Goal: Navigation & Orientation: Find specific page/section

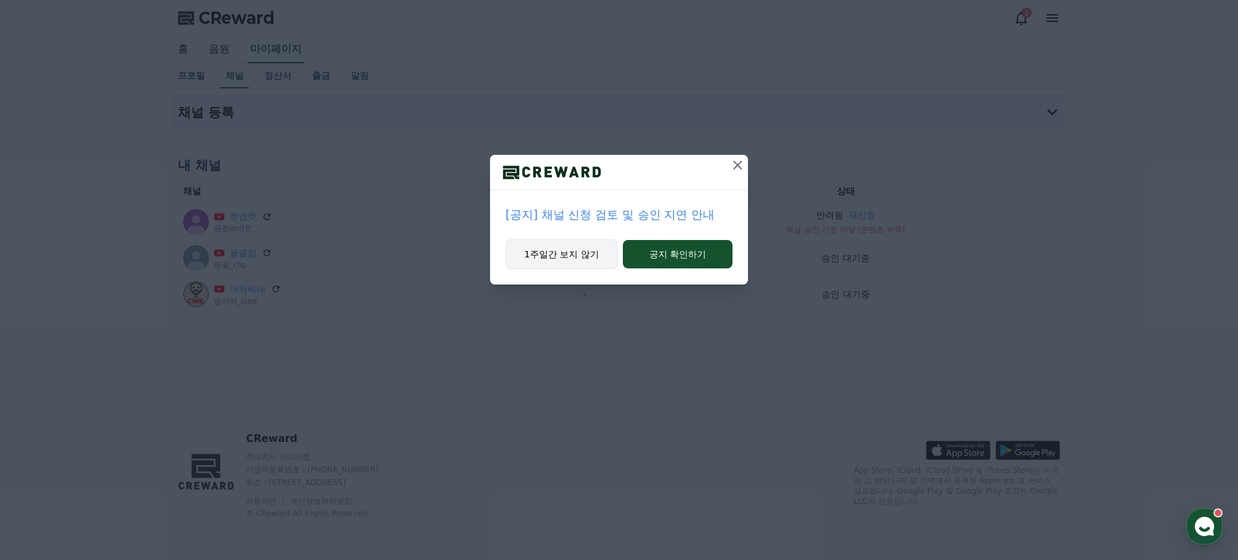
click at [560, 254] on button "1주일간 보지 않기" at bounding box center [562, 254] width 112 height 30
click at [678, 256] on button "공지 확인하기" at bounding box center [678, 254] width 112 height 28
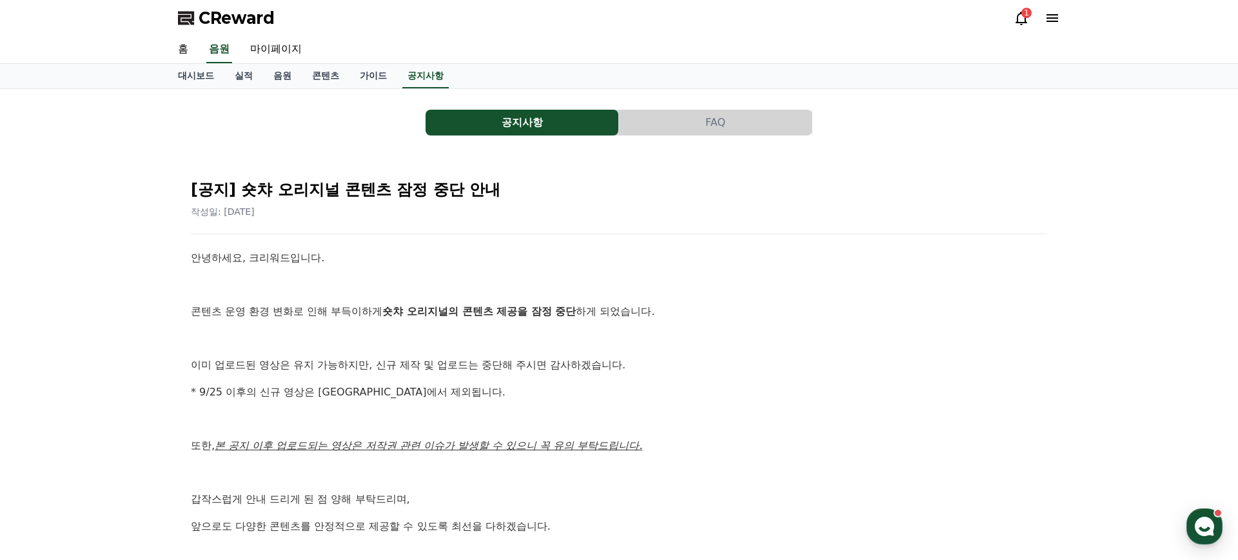
click at [686, 126] on button "FAQ" at bounding box center [715, 123] width 193 height 26
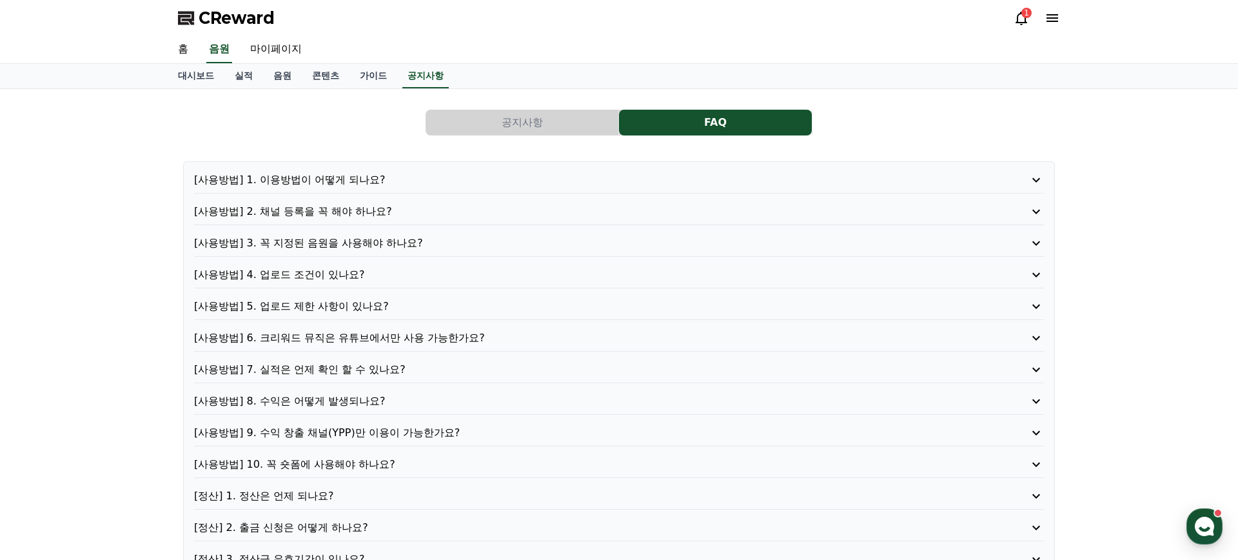
click at [571, 117] on button "공지사항" at bounding box center [522, 123] width 193 height 26
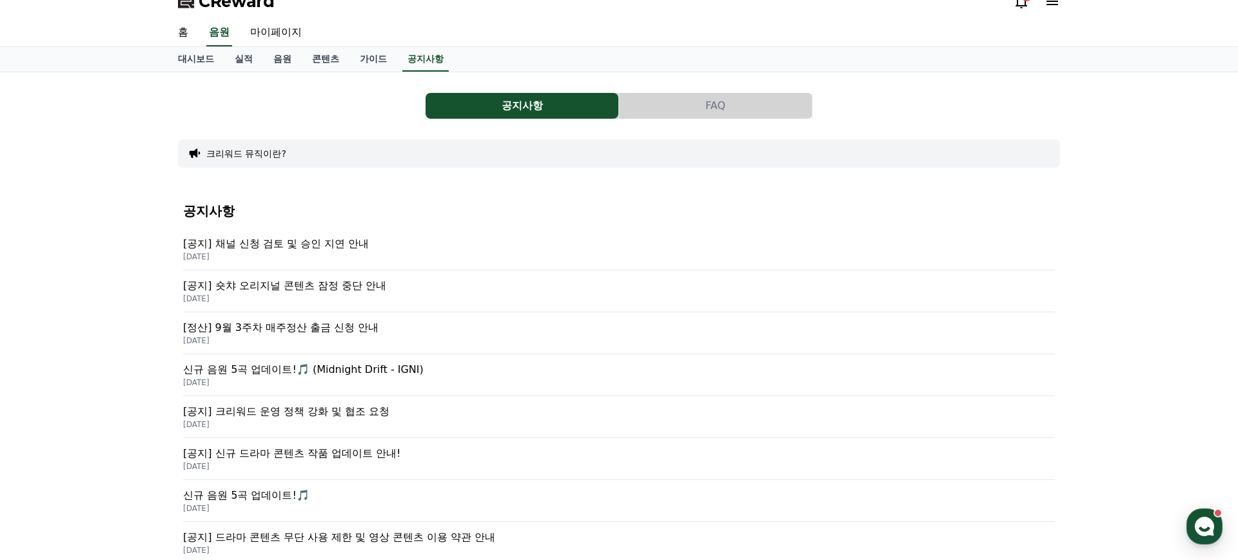
scroll to position [55, 0]
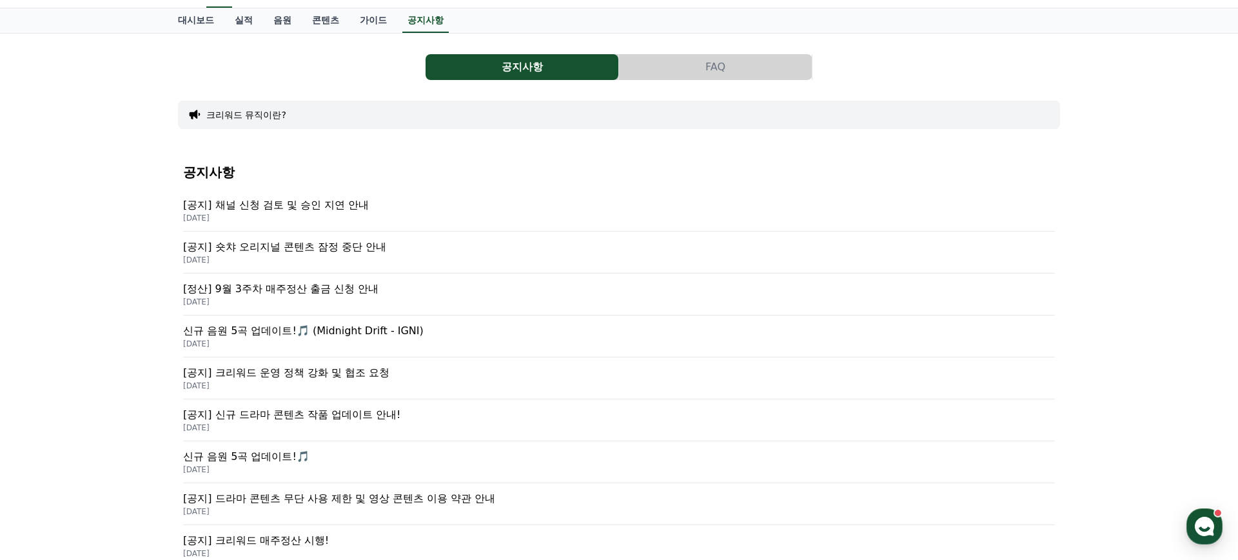
click at [266, 250] on p "[공지] 숏챠 오리지널 콘텐츠 잠정 중단 안내" at bounding box center [619, 246] width 872 height 15
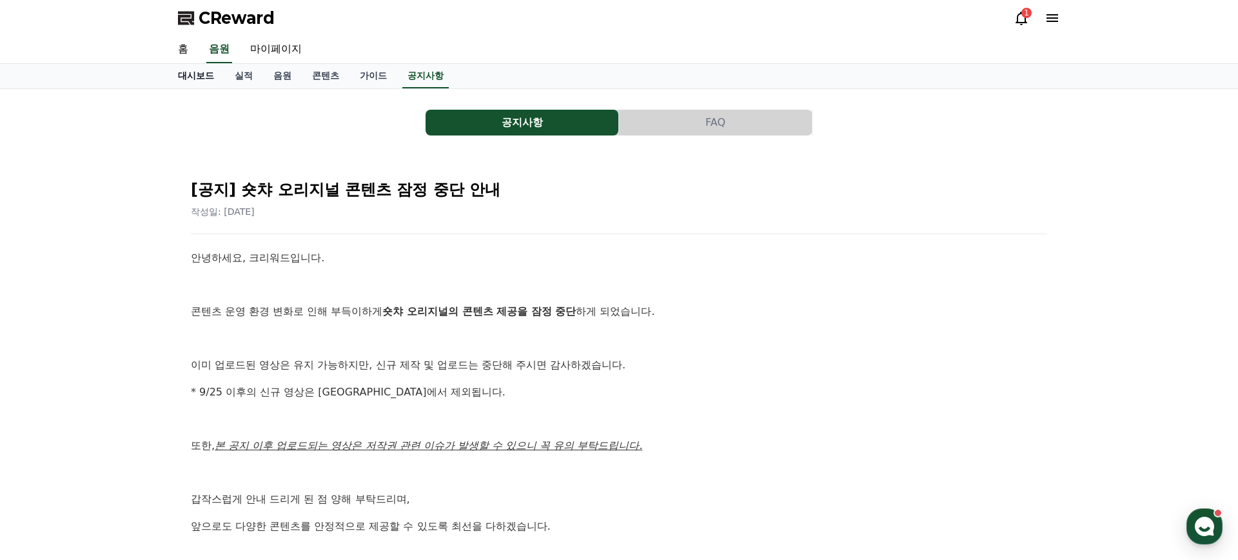
click at [202, 74] on link "대시보드" at bounding box center [196, 76] width 57 height 25
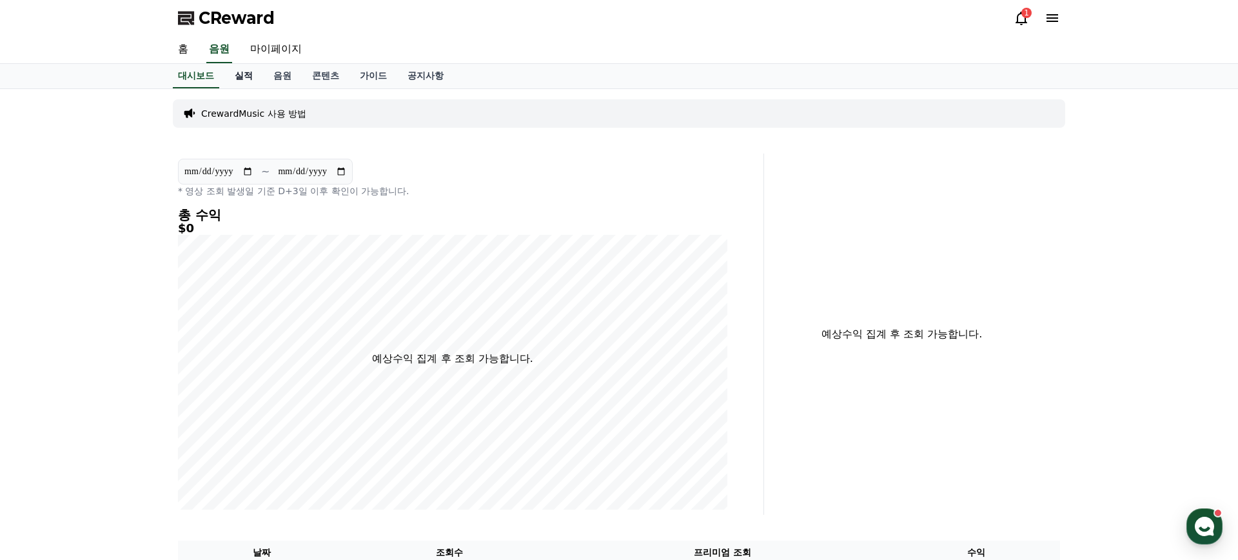
click at [240, 77] on link "실적" at bounding box center [243, 76] width 39 height 25
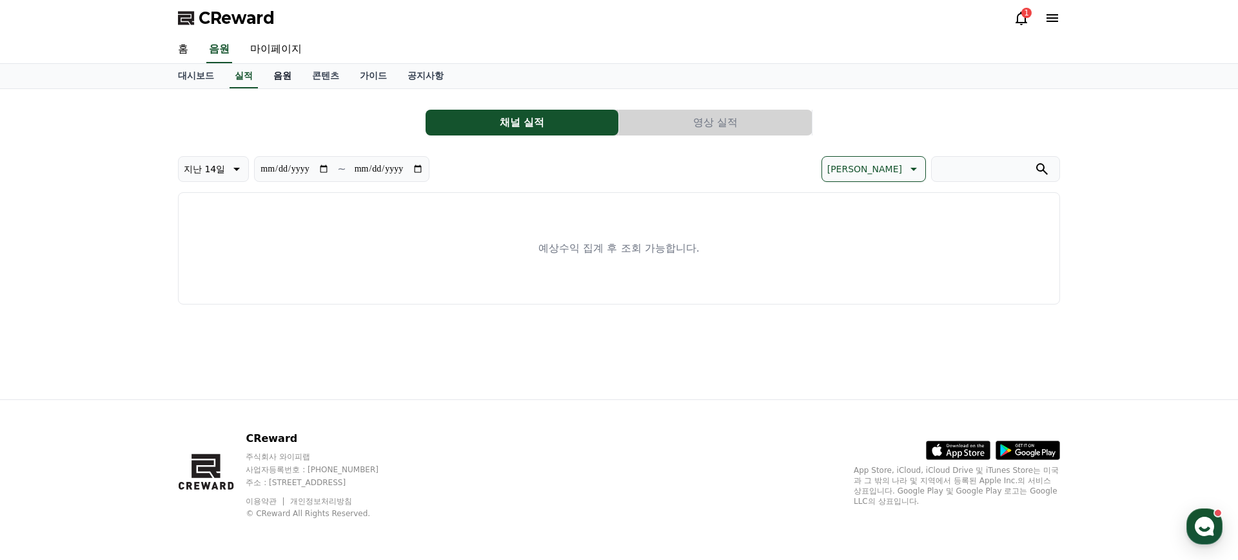
click at [264, 76] on link "음원" at bounding box center [282, 76] width 39 height 25
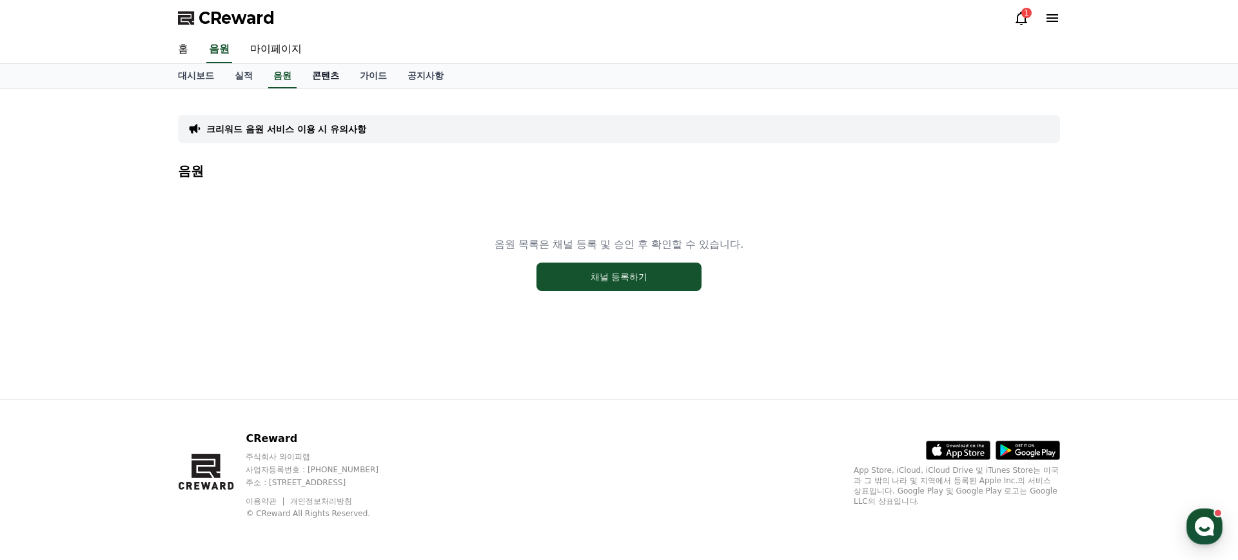
click at [311, 79] on link "콘텐츠" at bounding box center [326, 76] width 48 height 25
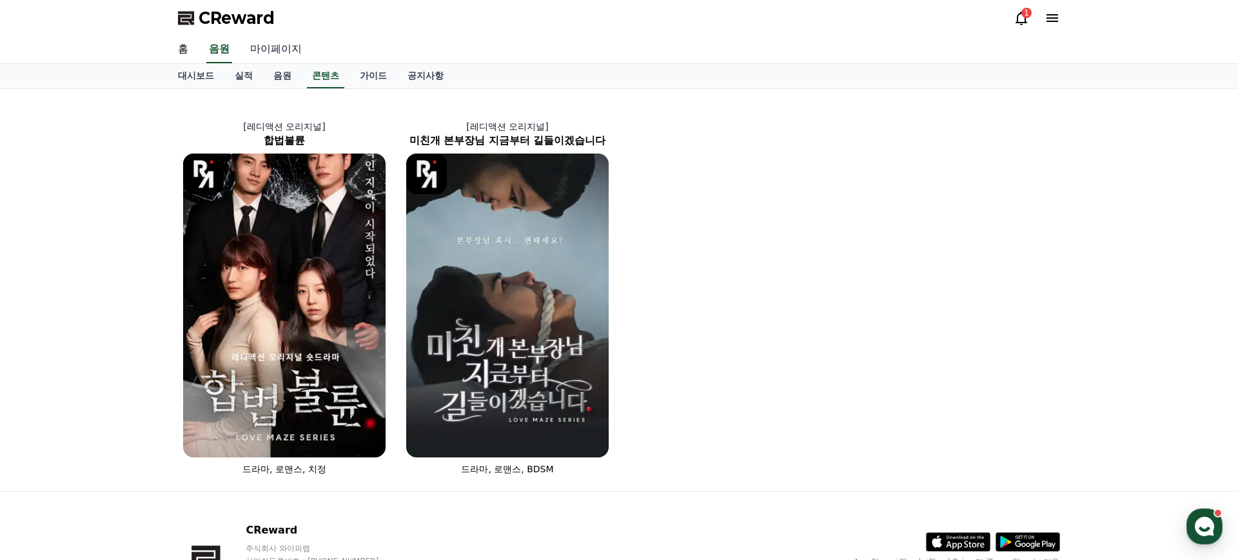
click at [282, 46] on link "마이페이지" at bounding box center [276, 49] width 72 height 27
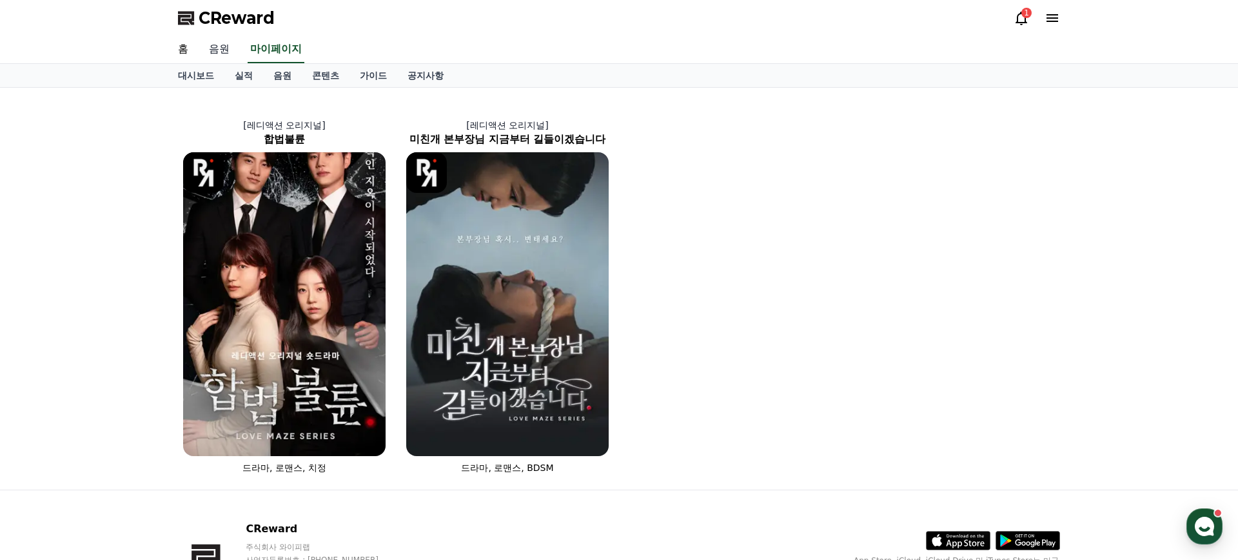
select select "**********"
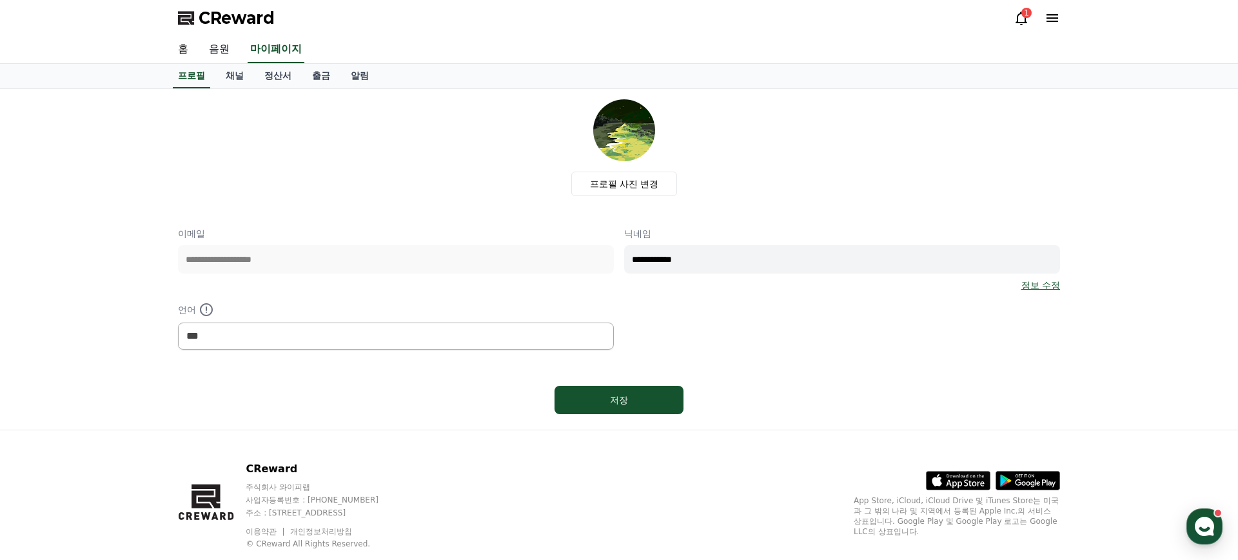
click at [211, 49] on link "음원" at bounding box center [219, 49] width 41 height 27
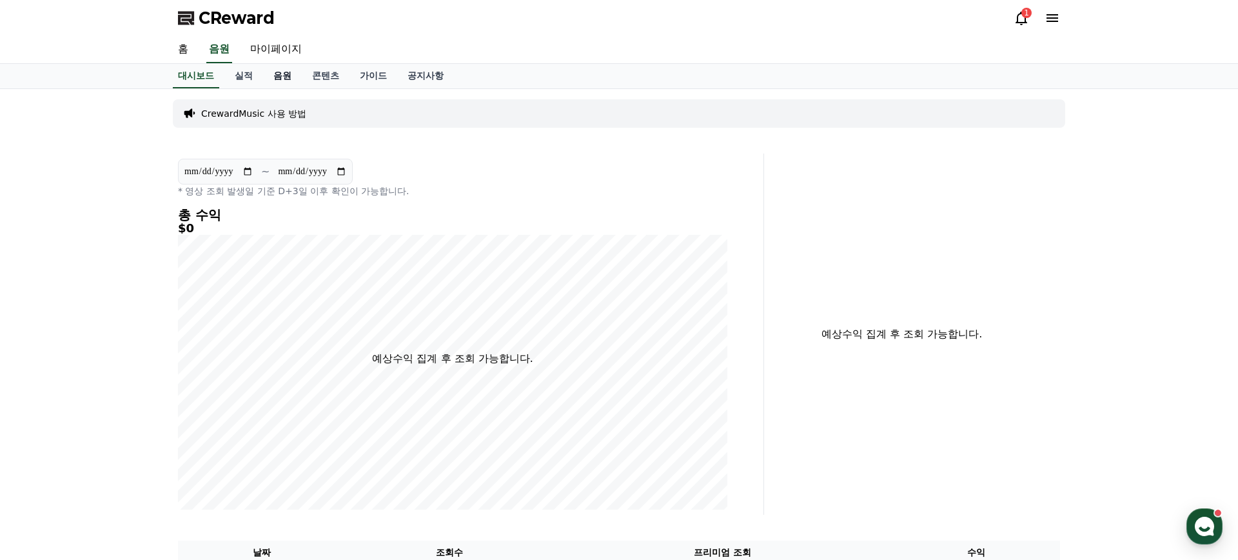
click at [269, 77] on link "음원" at bounding box center [282, 76] width 39 height 25
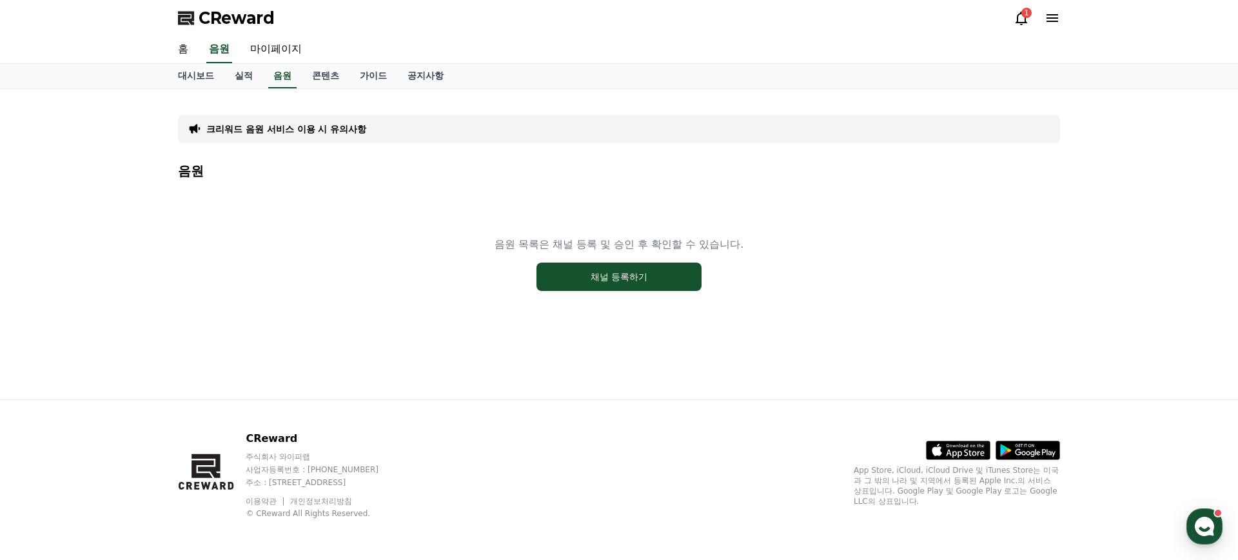
click at [188, 45] on link "홈" at bounding box center [183, 49] width 31 height 27
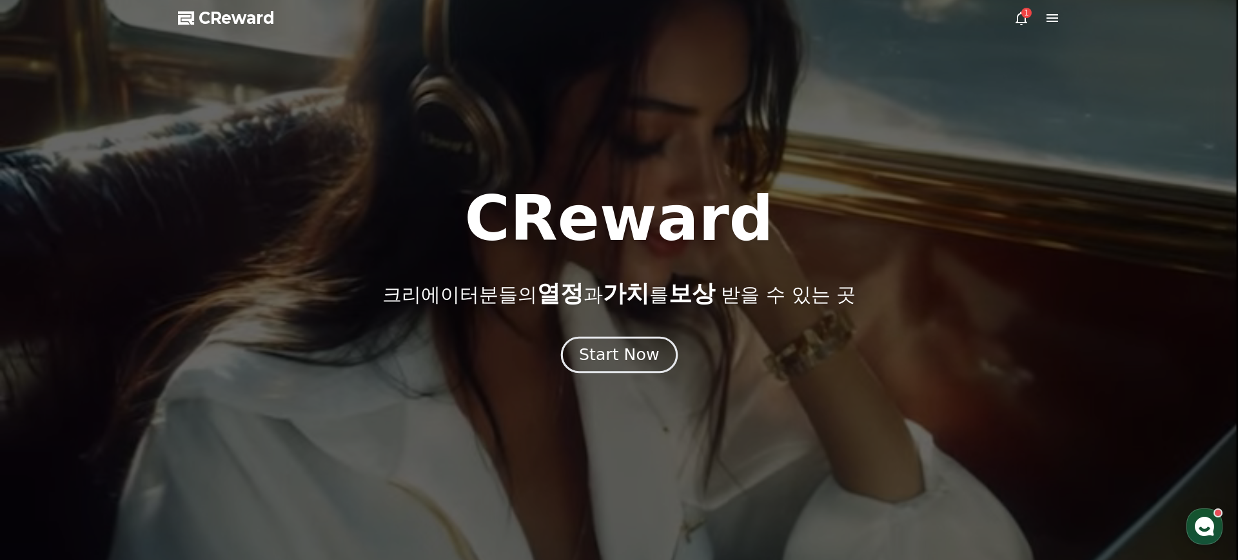
click at [623, 351] on div "Start Now" at bounding box center [619, 355] width 80 height 22
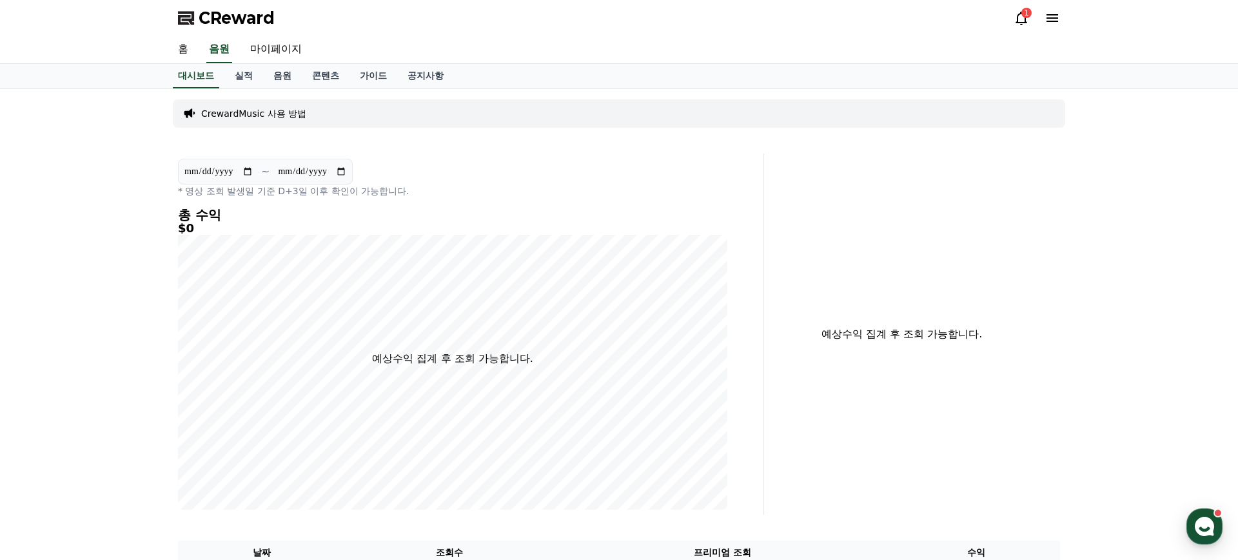
click at [1025, 23] on icon at bounding box center [1021, 17] width 15 height 15
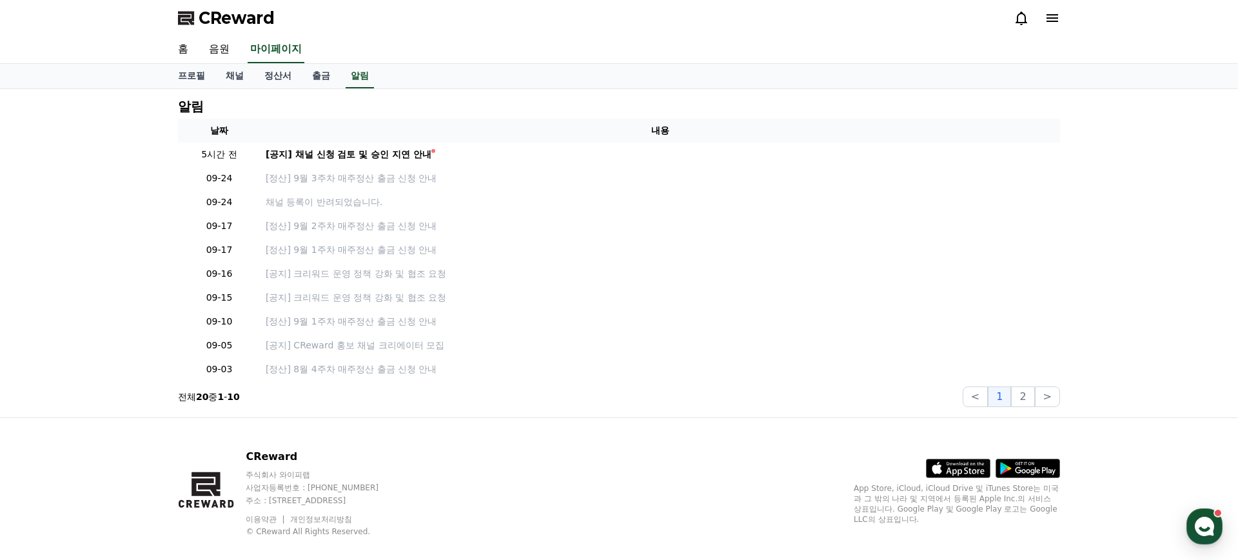
click at [542, 49] on div "홈 음원 마이페이지" at bounding box center [619, 49] width 903 height 27
click at [236, 17] on span "CReward" at bounding box center [237, 18] width 76 height 21
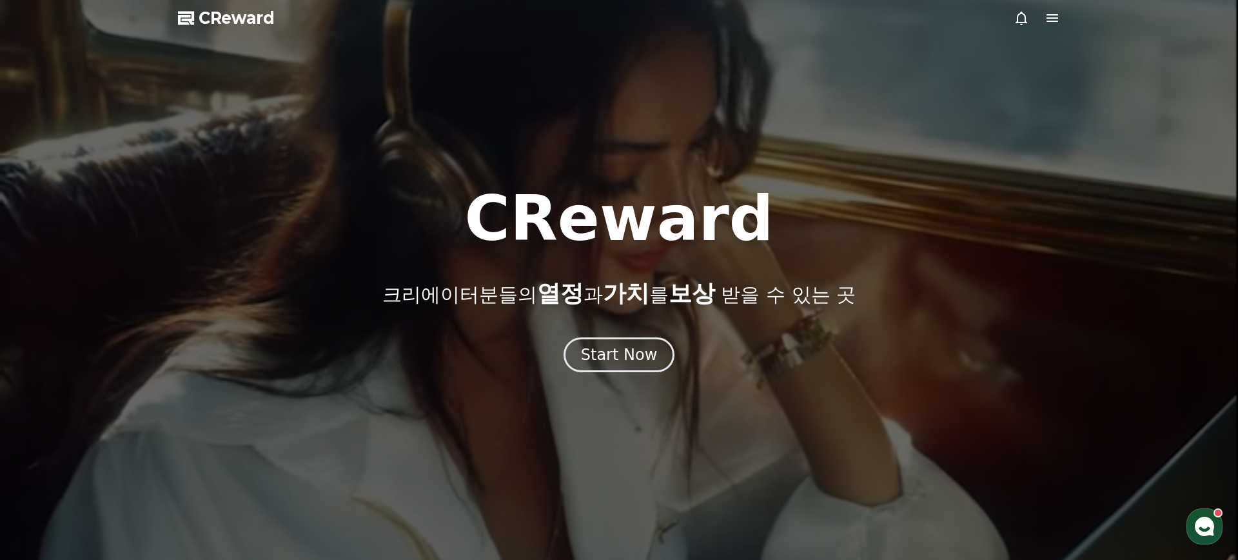
click at [226, 25] on span "CReward" at bounding box center [237, 18] width 76 height 21
